Goal: Task Accomplishment & Management: Manage account settings

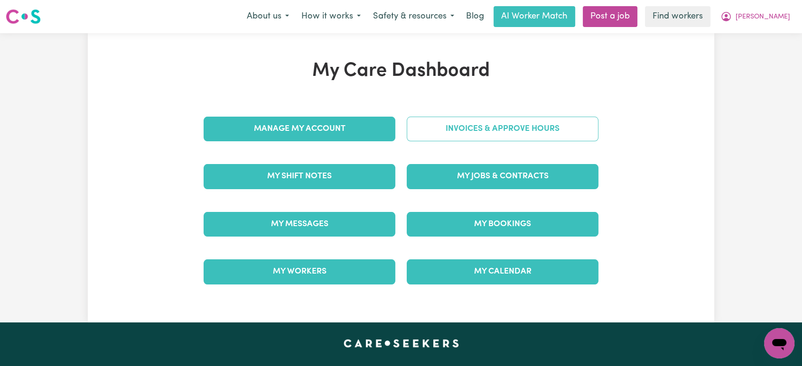
click at [448, 127] on link "Invoices & Approve Hours" at bounding box center [503, 129] width 192 height 25
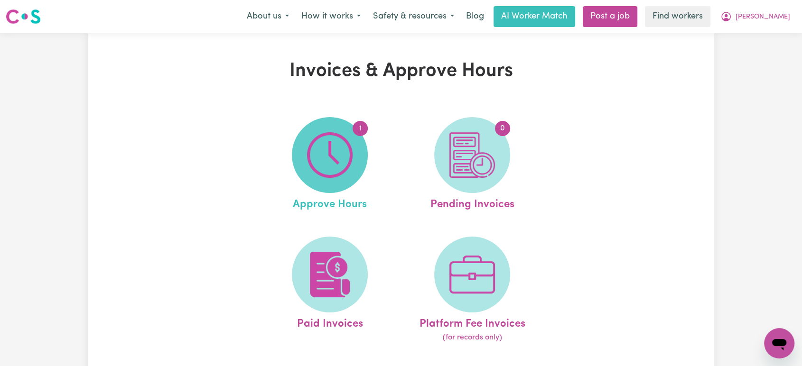
click at [339, 139] on img at bounding box center [330, 155] width 46 height 46
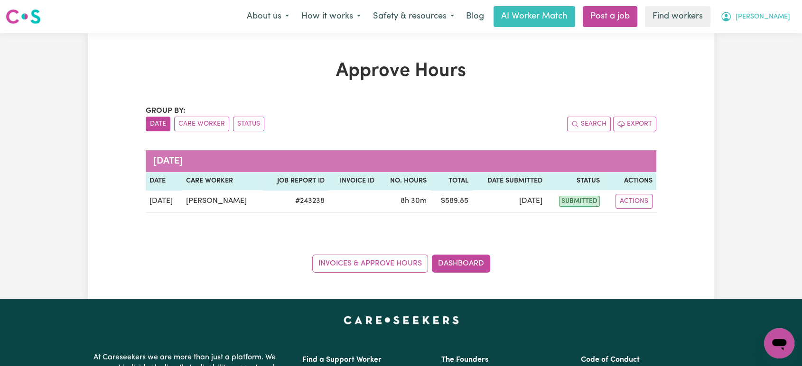
click at [777, 19] on span "[PERSON_NAME]" at bounding box center [762, 17] width 55 height 10
click at [774, 23] on button "[PERSON_NAME]" at bounding box center [755, 17] width 82 height 20
click at [770, 39] on link "My Dashboard" at bounding box center [758, 37] width 75 height 18
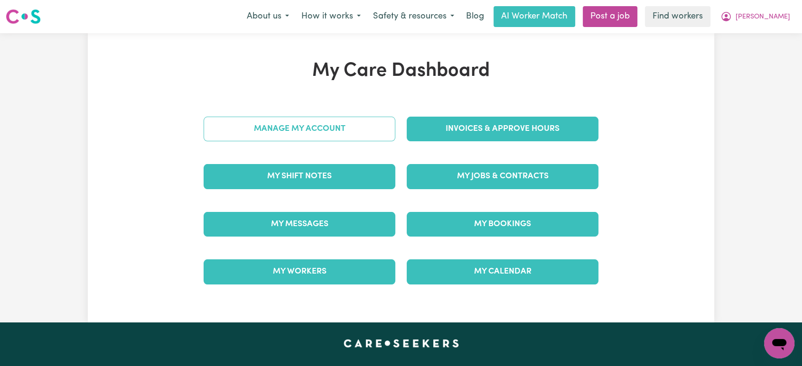
click at [294, 121] on link "Manage My Account" at bounding box center [300, 129] width 192 height 25
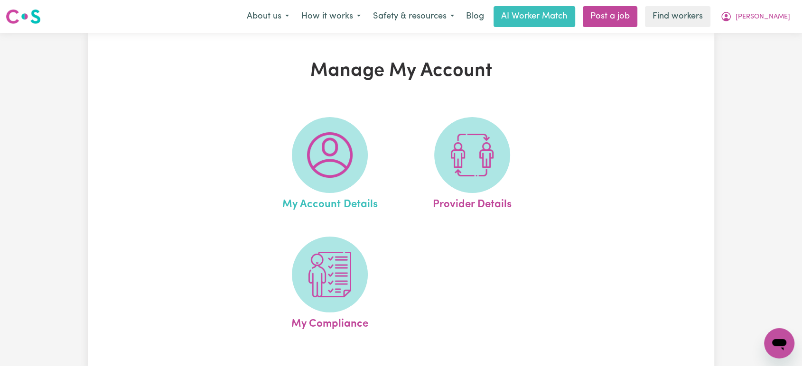
click at [379, 166] on link "My Account Details" at bounding box center [329, 165] width 137 height 96
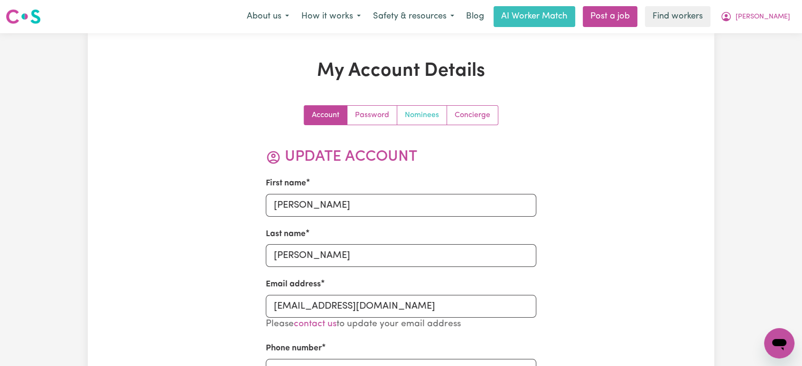
click at [421, 117] on link "Nominees" at bounding box center [422, 115] width 50 height 19
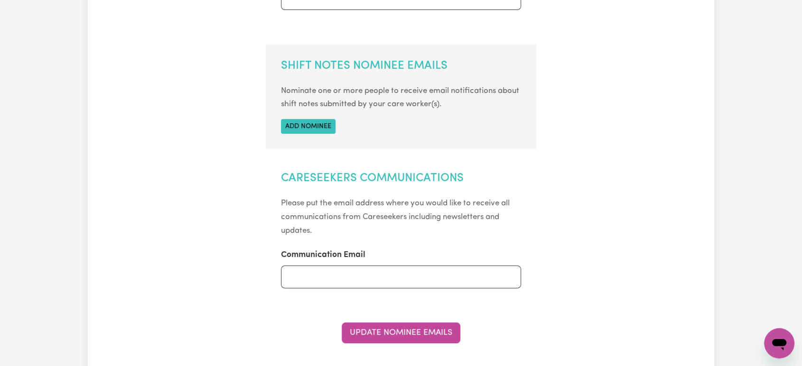
scroll to position [320, 0]
click at [316, 128] on button "Add nominee" at bounding box center [308, 127] width 55 height 15
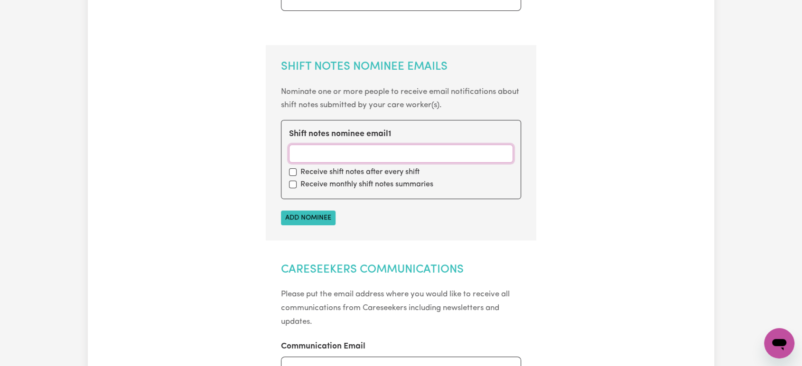
click at [315, 156] on input "Shift notes nominee email 1" at bounding box center [401, 154] width 224 height 18
type input "[PERSON_NAME][EMAIL_ADDRESS][DOMAIN_NAME]"
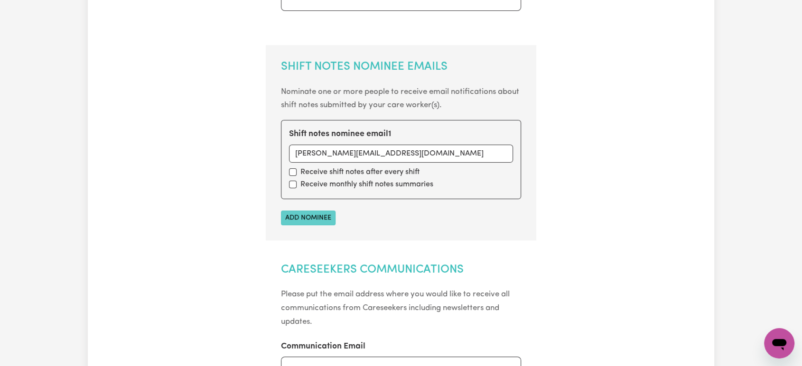
click at [291, 213] on button "Add nominee" at bounding box center [308, 218] width 55 height 15
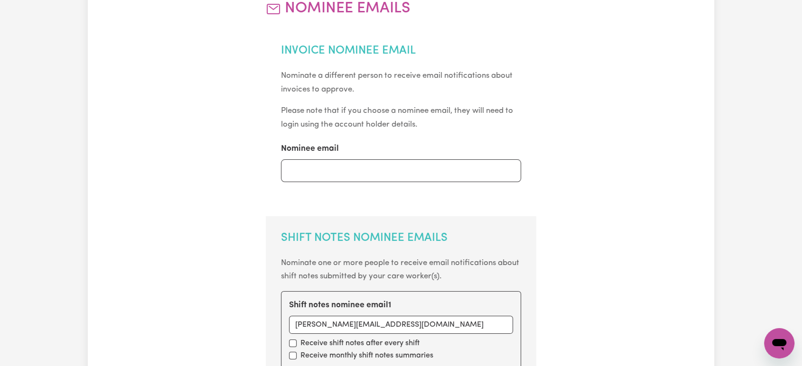
scroll to position [0, 0]
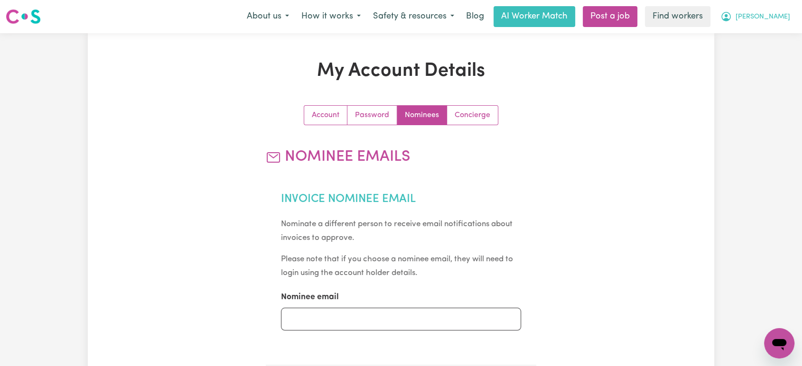
click at [773, 23] on button "[PERSON_NAME]" at bounding box center [755, 17] width 82 height 20
click at [763, 38] on link "My Dashboard" at bounding box center [758, 37] width 75 height 18
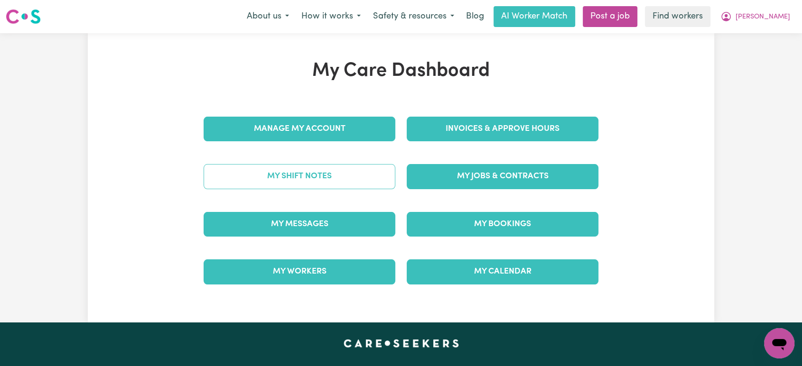
click at [319, 177] on link "My Shift Notes" at bounding box center [300, 176] width 192 height 25
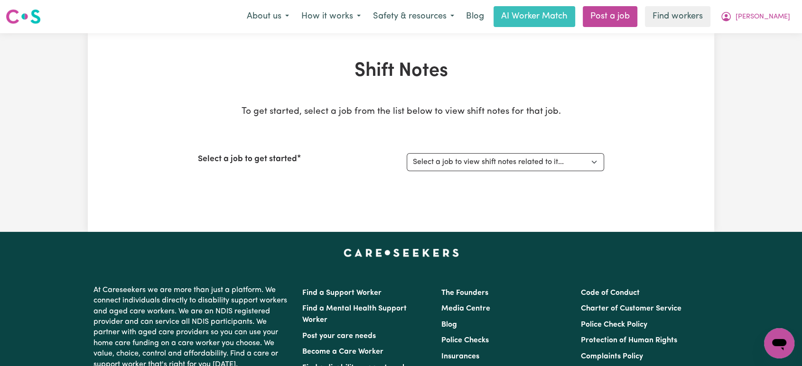
click at [463, 147] on div "Select a job to get started Select a job to view shift notes related to it... […" at bounding box center [401, 162] width 406 height 41
click at [463, 157] on select "Select a job to view shift notes related to it... [[PERSON_NAME]] Care Workers …" at bounding box center [505, 162] width 197 height 18
select select "15031"
click at [407, 153] on select "Select a job to view shift notes related to it... [[PERSON_NAME]] Care Workers …" at bounding box center [505, 162] width 197 height 18
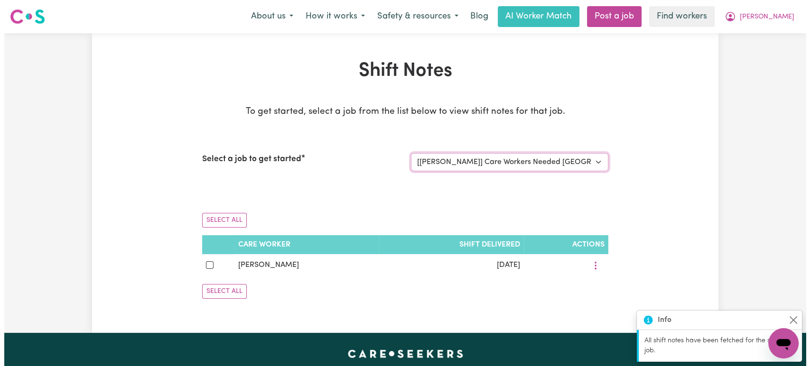
scroll to position [64, 0]
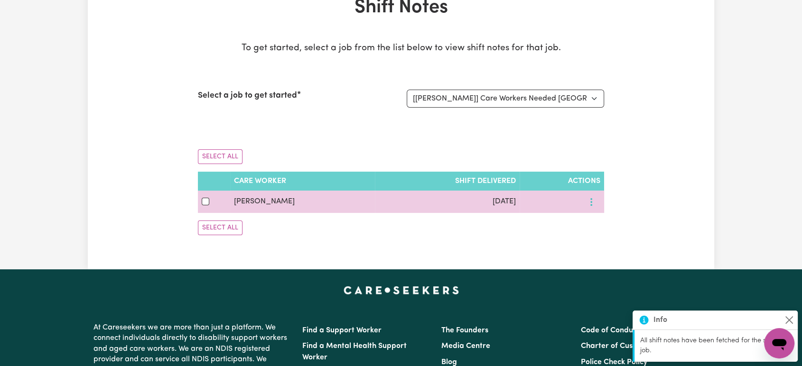
click at [593, 204] on button "More options" at bounding box center [591, 202] width 18 height 15
click at [626, 221] on span "View Shift Note" at bounding box center [631, 225] width 52 height 8
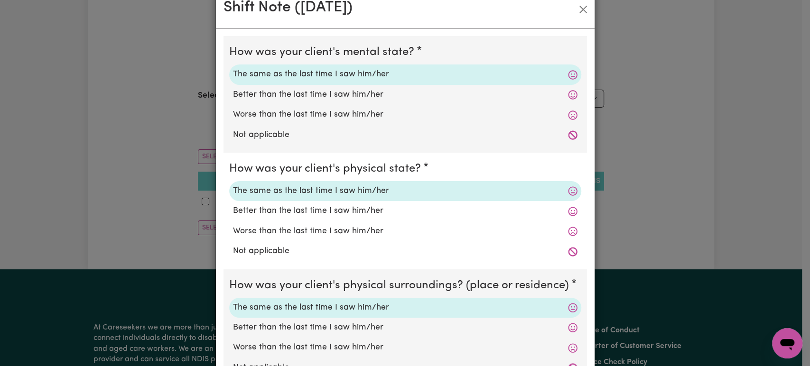
scroll to position [21, 0]
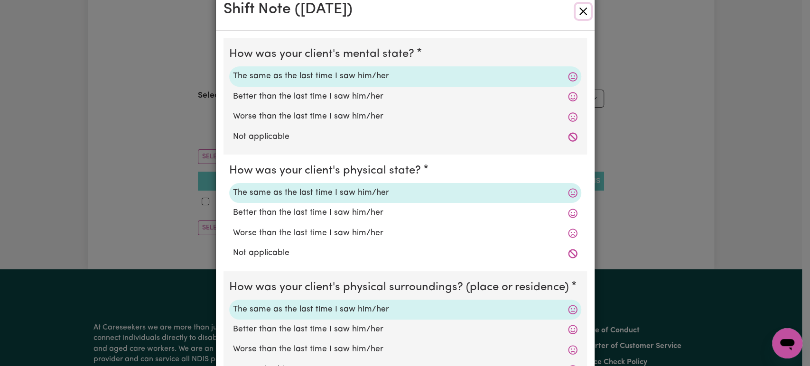
click at [578, 18] on button "Close" at bounding box center [583, 11] width 15 height 15
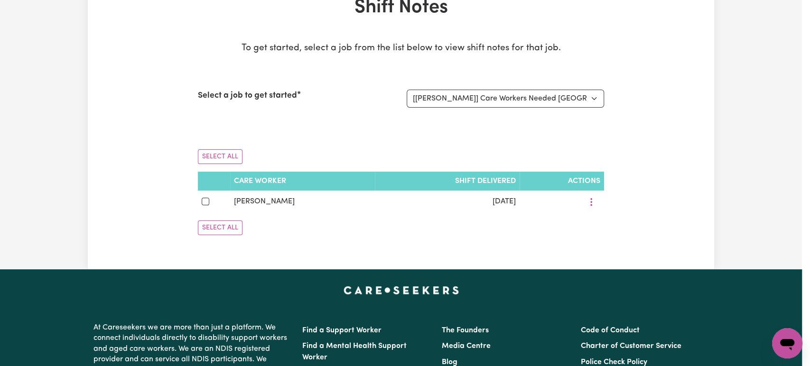
scroll to position [0, 0]
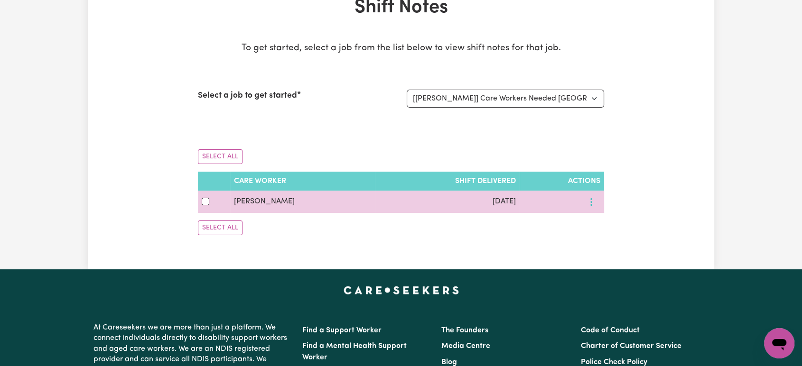
click at [589, 200] on icon "More options" at bounding box center [590, 201] width 9 height 9
click at [605, 223] on span "View Shift Note" at bounding box center [631, 225] width 52 height 8
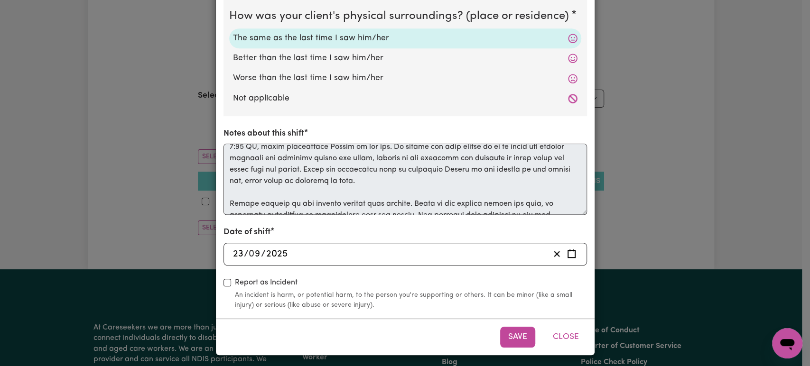
scroll to position [155, 0]
click at [205, 104] on div "Shift Note ( [DATE] ) How was your client's mental state? The same as the last …" at bounding box center [405, 183] width 810 height 366
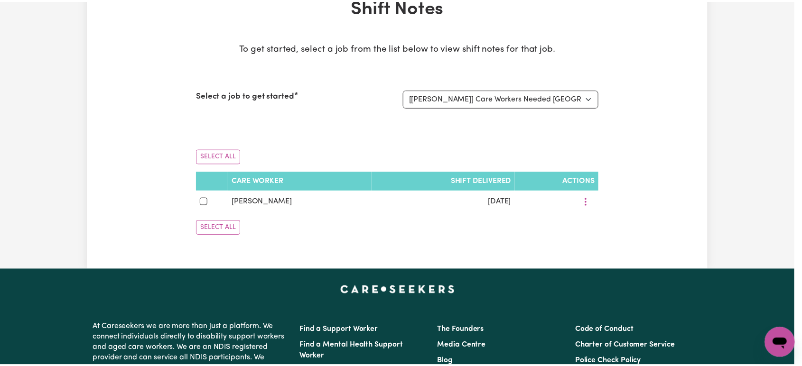
scroll to position [0, 0]
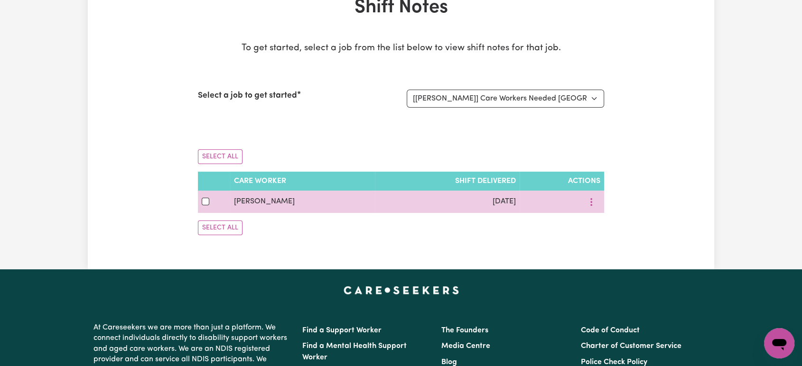
drag, startPoint x: 302, startPoint y: 195, endPoint x: 222, endPoint y: 195, distance: 80.2
click at [222, 195] on tr "[PERSON_NAME] [DATE] View Shift Note Download" at bounding box center [401, 202] width 406 height 22
copy tr "[PERSON_NAME]"
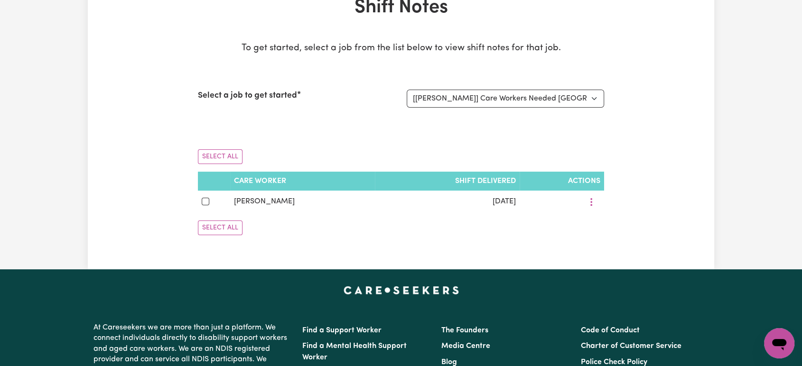
click at [368, 162] on div "Select All" at bounding box center [401, 157] width 406 height 30
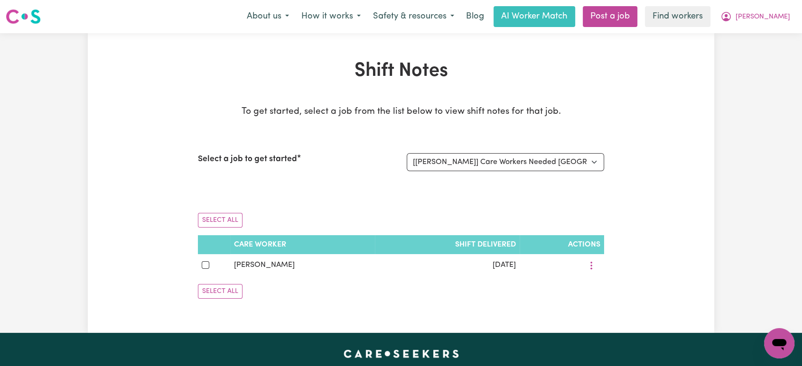
click at [766, 29] on nav "Menu About us How it works Safety & resources Blog AI Worker Match Post a job F…" at bounding box center [401, 16] width 802 height 33
drag, startPoint x: 768, startPoint y: 19, endPoint x: 778, endPoint y: 12, distance: 12.2
click at [778, 12] on button "[PERSON_NAME]" at bounding box center [755, 17] width 82 height 20
click at [778, 12] on span "[PERSON_NAME]" at bounding box center [762, 17] width 55 height 10
click at [777, 15] on span "[PERSON_NAME]" at bounding box center [762, 17] width 55 height 10
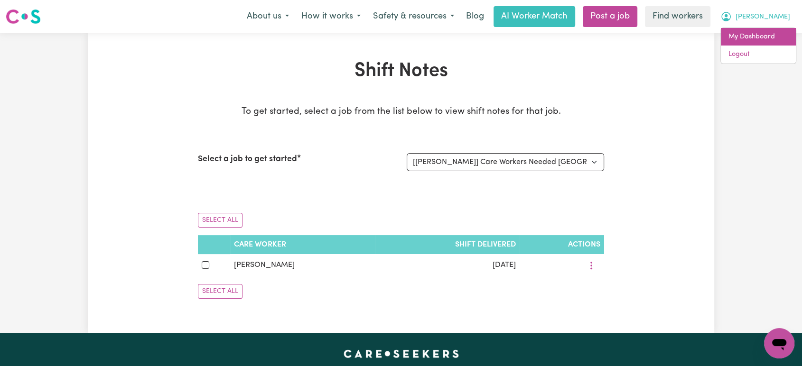
click at [769, 29] on link "My Dashboard" at bounding box center [758, 37] width 75 height 18
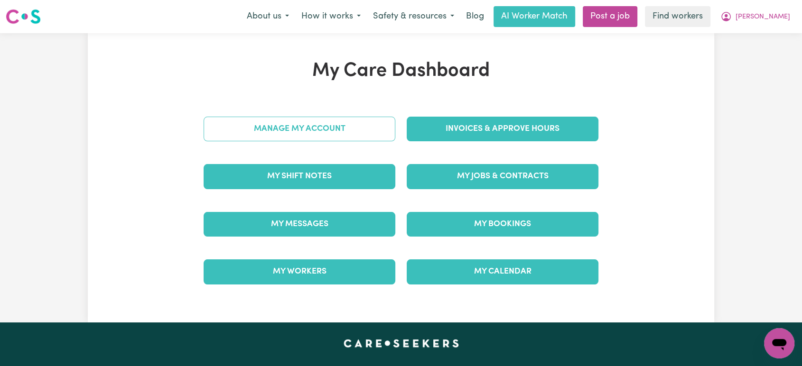
click at [332, 120] on link "Manage My Account" at bounding box center [300, 129] width 192 height 25
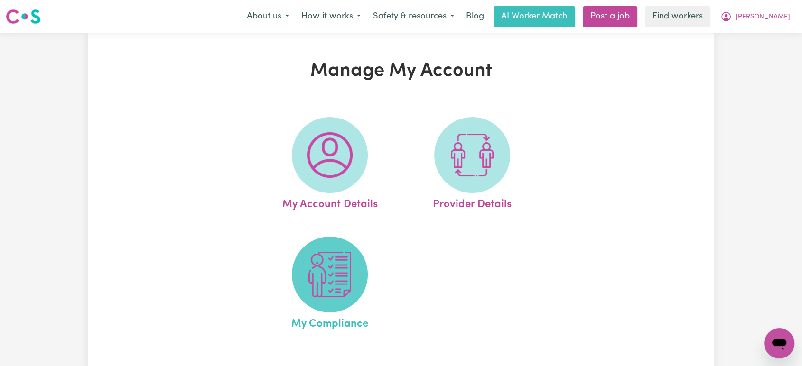
click at [338, 279] on img at bounding box center [330, 275] width 46 height 46
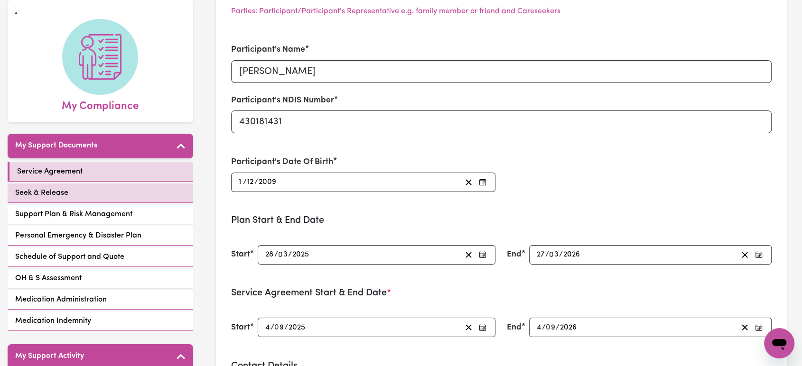
scroll to position [84, 0]
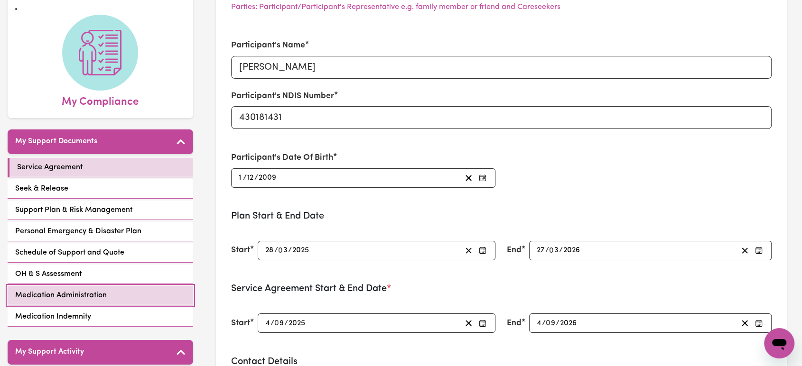
click at [48, 286] on link "Medication Administration" at bounding box center [101, 295] width 186 height 19
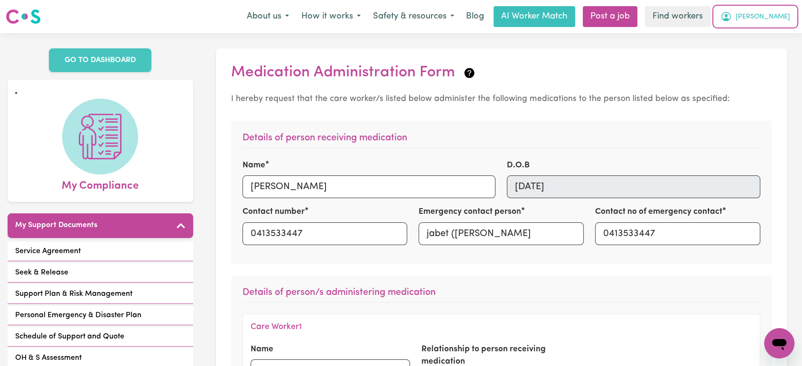
click at [727, 17] on icon "My Account" at bounding box center [726, 15] width 3 height 3
click at [759, 37] on link "My Dashboard" at bounding box center [758, 37] width 75 height 18
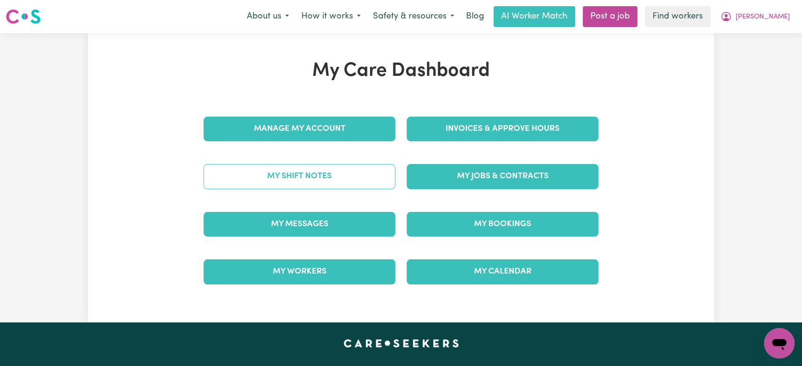
click at [344, 173] on link "My Shift Notes" at bounding box center [300, 176] width 192 height 25
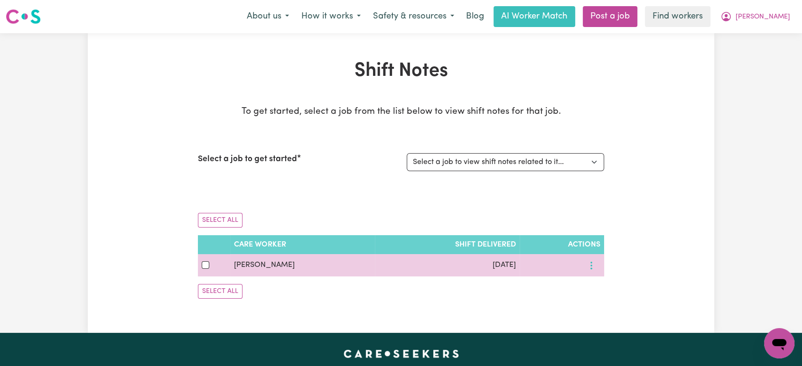
click at [593, 261] on icon "More options" at bounding box center [590, 265] width 9 height 9
click at [603, 281] on link "View Shift Note" at bounding box center [625, 288] width 78 height 19
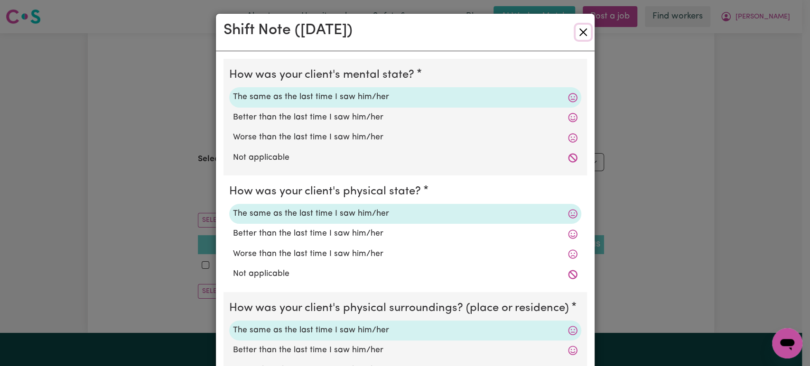
click at [578, 33] on button "Close" at bounding box center [583, 32] width 15 height 15
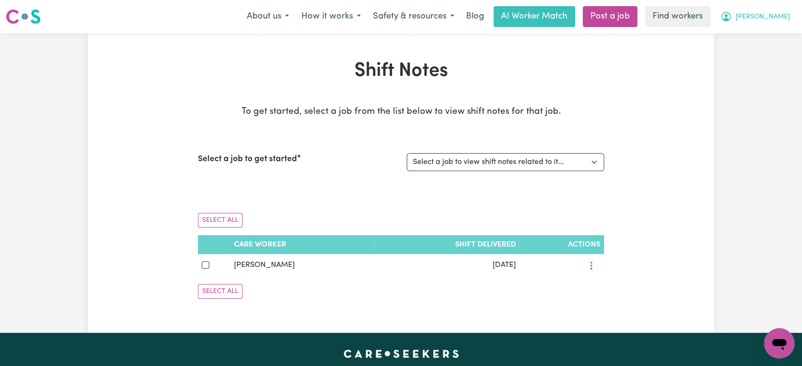
click at [776, 18] on span "[PERSON_NAME]" at bounding box center [762, 17] width 55 height 10
click at [762, 54] on link "Logout" at bounding box center [758, 55] width 75 height 18
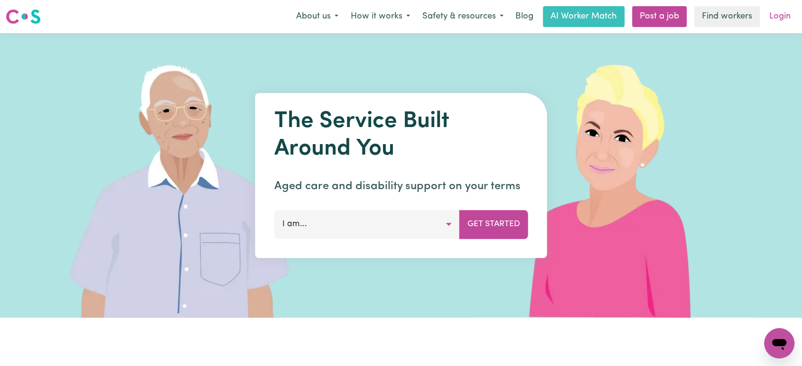
click at [778, 19] on link "Login" at bounding box center [779, 16] width 33 height 21
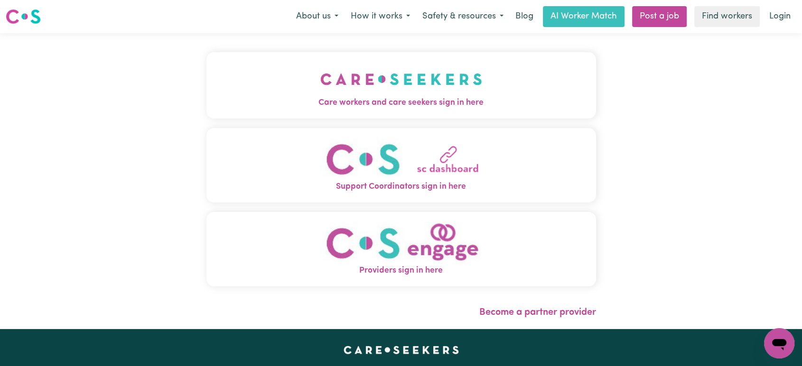
click at [360, 97] on span "Care workers and care seekers sign in here" at bounding box center [401, 103] width 390 height 12
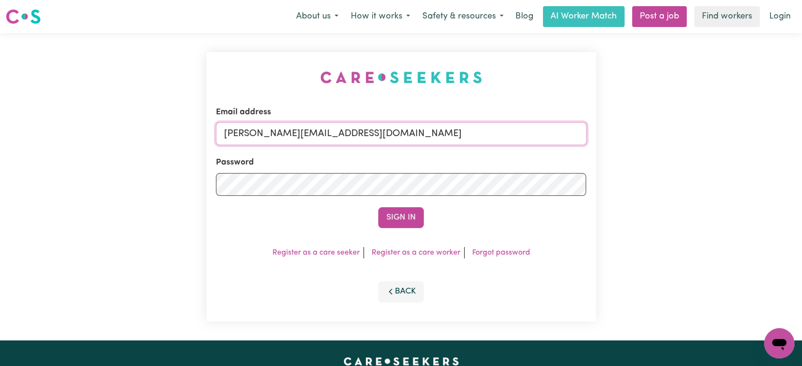
click at [385, 137] on input "[PERSON_NAME][EMAIL_ADDRESS][DOMAIN_NAME]" at bounding box center [401, 133] width 371 height 23
drag, startPoint x: 449, startPoint y: 134, endPoint x: 271, endPoint y: 142, distance: 178.6
click at [271, 142] on input "[EMAIL_ADDRESS][DOMAIN_NAME]" at bounding box center [401, 133] width 371 height 23
type input "[EMAIL_ADDRESS][DOMAIN_NAME]"
click at [378, 207] on button "Sign In" at bounding box center [401, 217] width 46 height 21
